Goal: Task Accomplishment & Management: Use online tool/utility

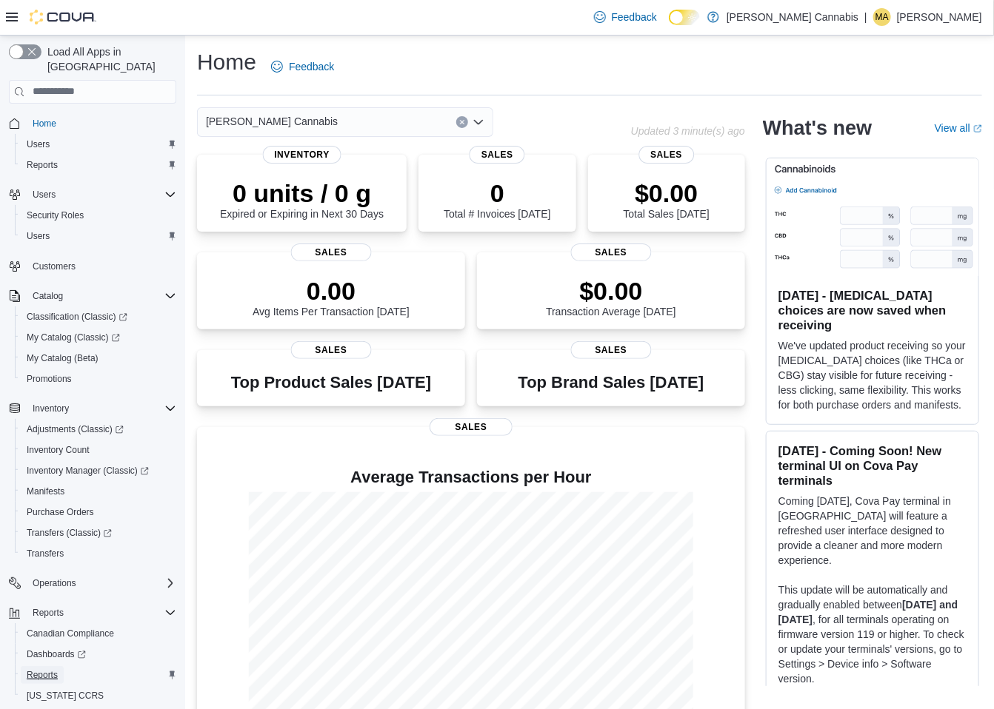
click at [39, 669] on span "Reports" at bounding box center [42, 675] width 31 height 12
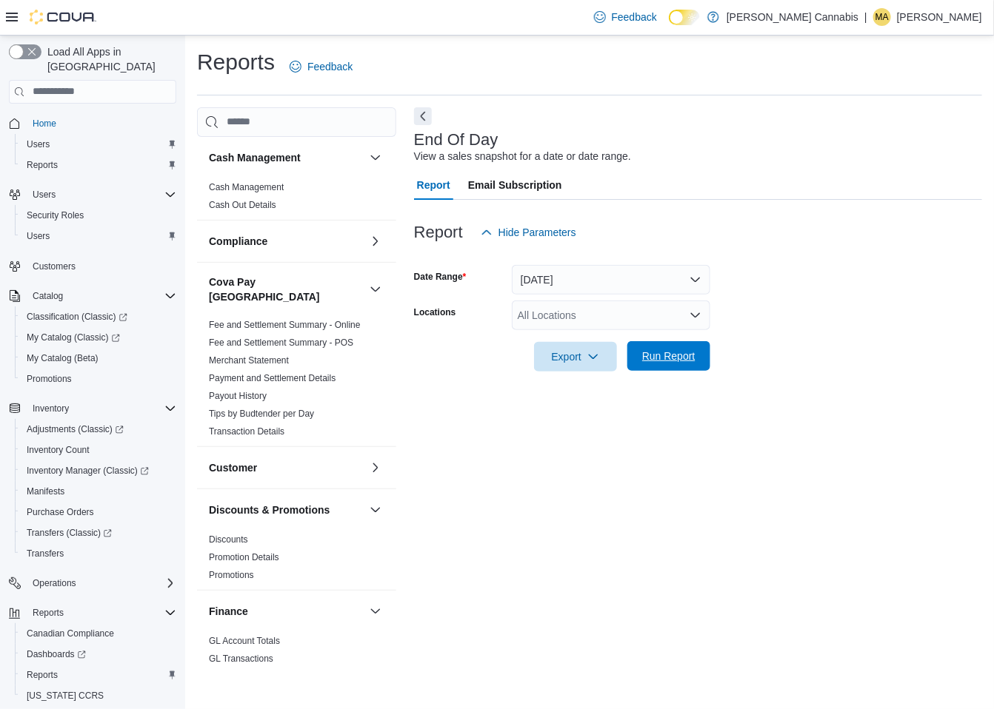
click at [652, 347] on span "Run Report" at bounding box center [668, 356] width 65 height 30
